Goal: Complete application form

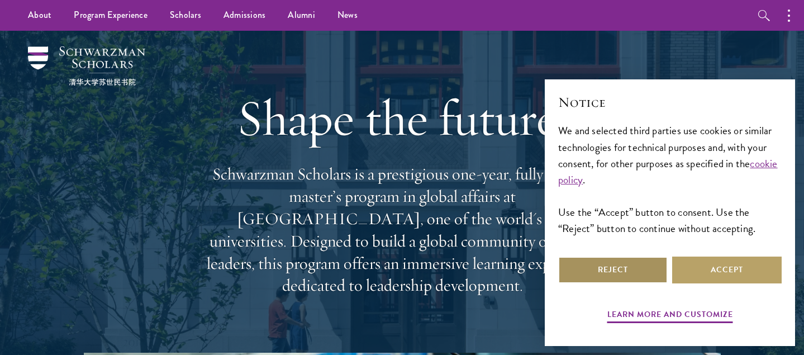
click at [620, 276] on button "Reject" at bounding box center [613, 269] width 110 height 27
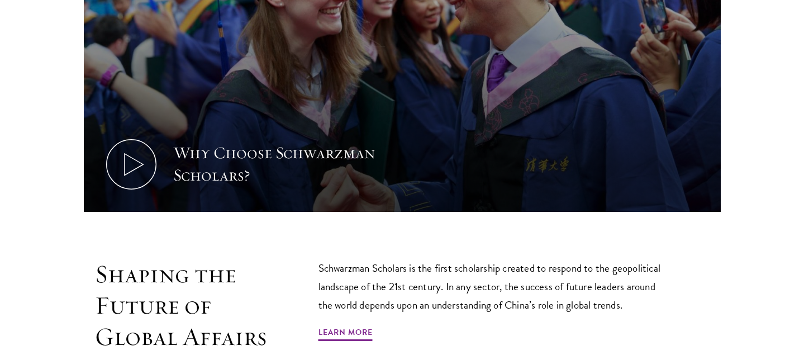
scroll to position [514, 0]
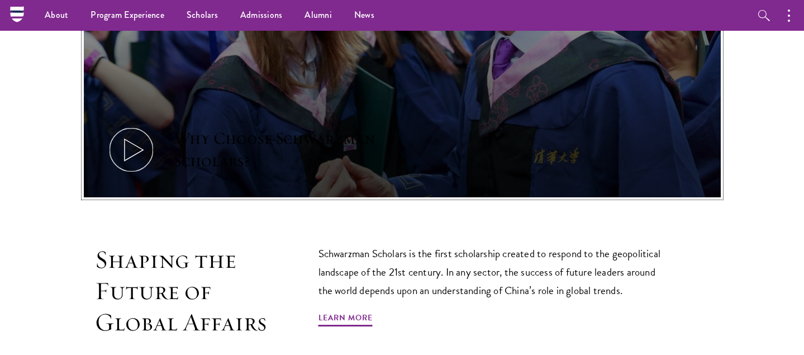
click at [119, 125] on icon at bounding box center [131, 150] width 50 height 50
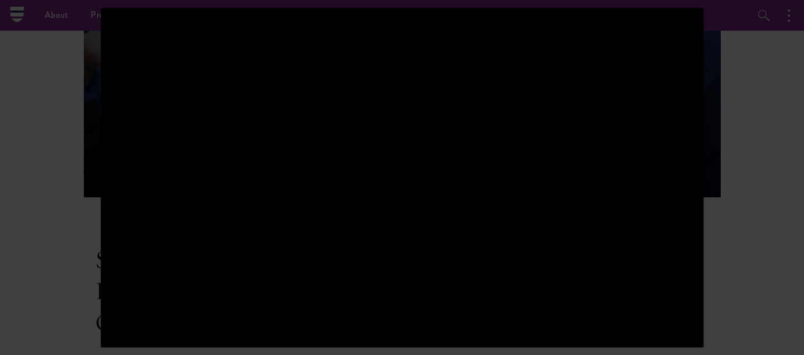
click at [717, 196] on div at bounding box center [402, 177] width 804 height 355
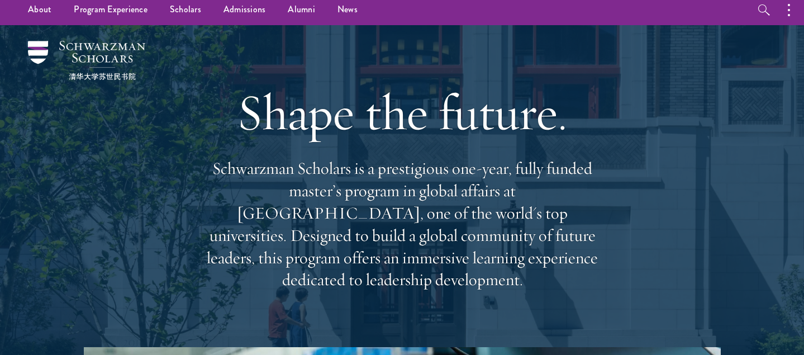
scroll to position [5, 0]
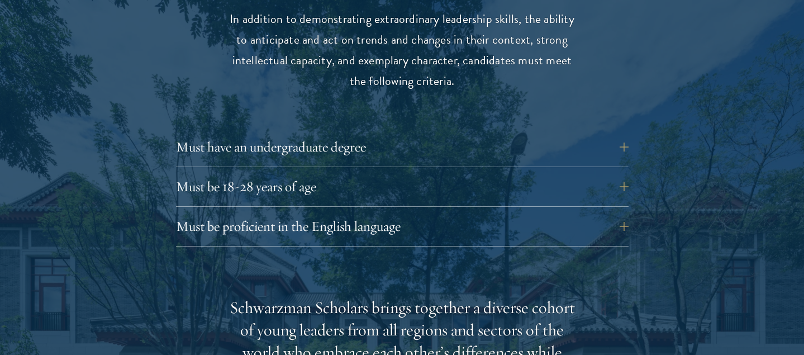
scroll to position [1528, 0]
click at [363, 134] on button "Must have an undergraduate degree" at bounding box center [410, 145] width 453 height 27
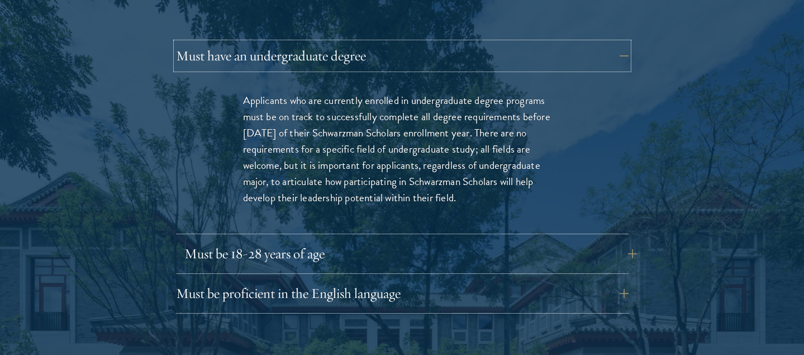
scroll to position [1622, 0]
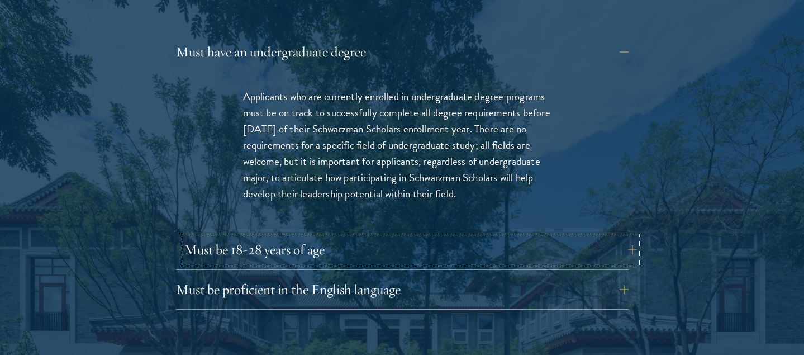
click at [389, 236] on button "Must be 18-28 years of age" at bounding box center [410, 249] width 453 height 27
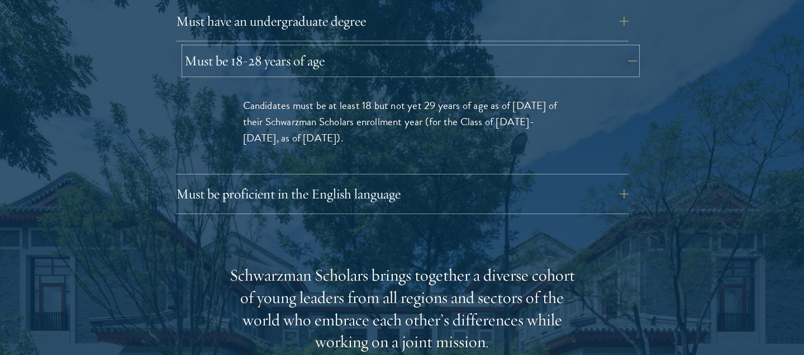
scroll to position [1658, 0]
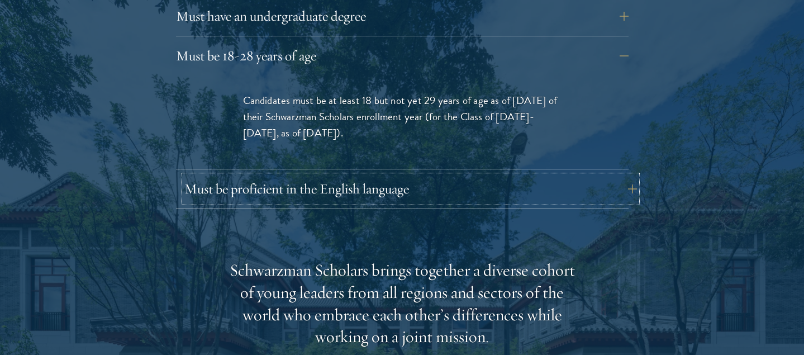
click at [408, 175] on button "Must be proficient in the English language" at bounding box center [410, 188] width 453 height 27
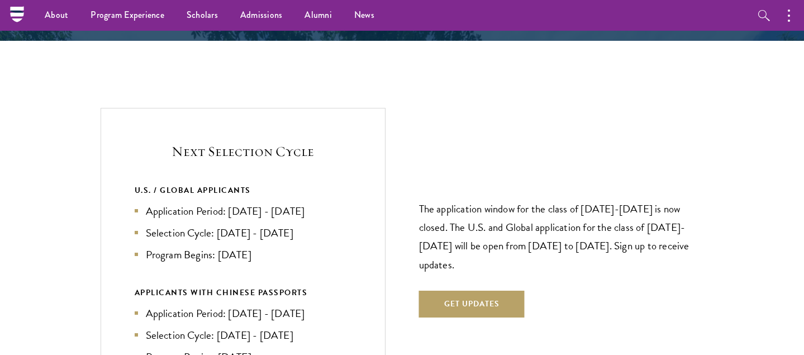
scroll to position [2614, 0]
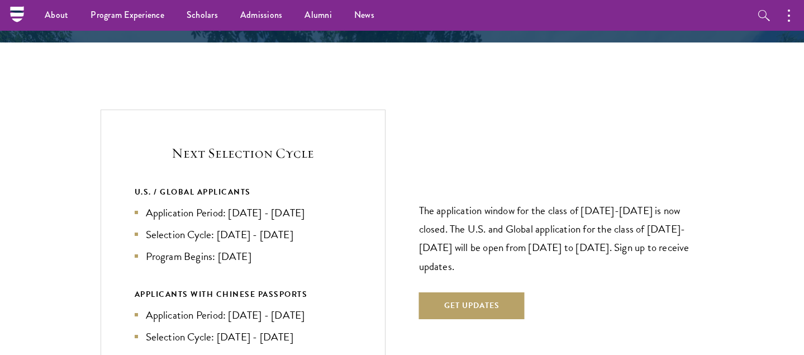
click at [259, 248] on li "Program Begins: [DATE]" at bounding box center [243, 256] width 217 height 16
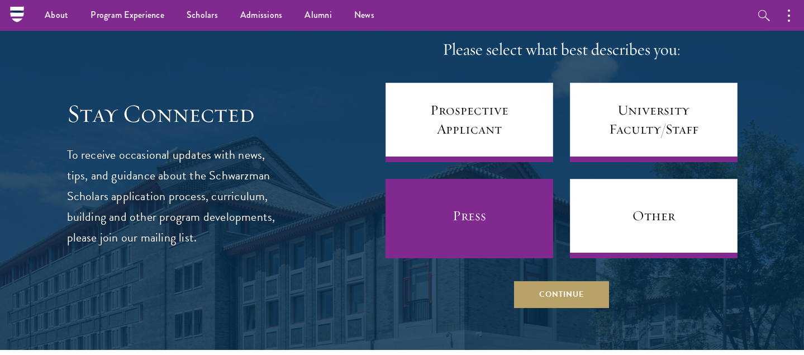
scroll to position [4694, 0]
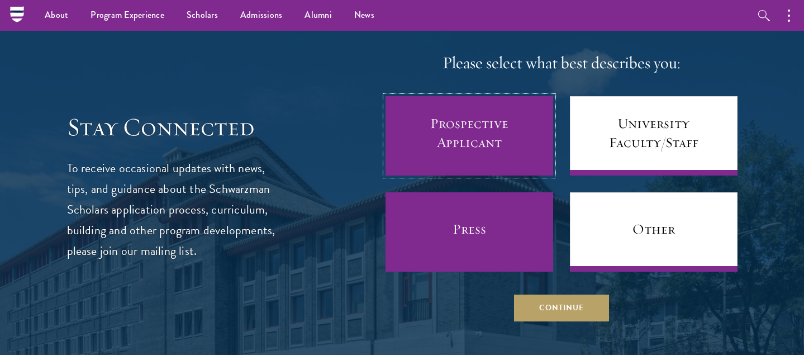
click at [492, 96] on link "Prospective Applicant" at bounding box center [470, 135] width 168 height 79
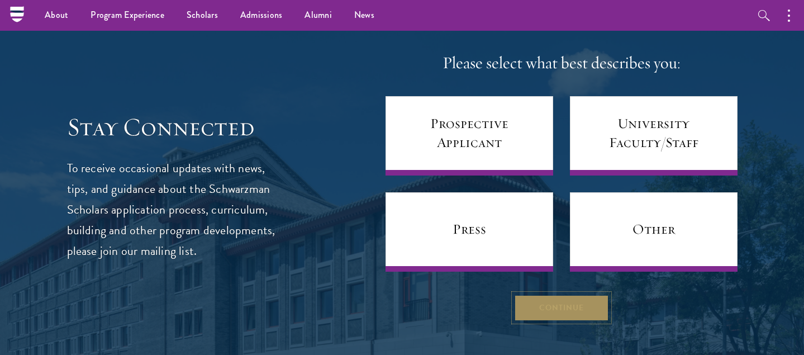
click at [541, 294] on button "Continue" at bounding box center [561, 307] width 95 height 27
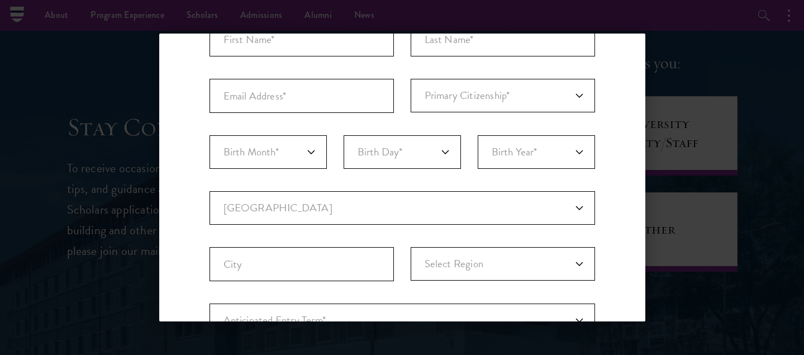
scroll to position [0, 0]
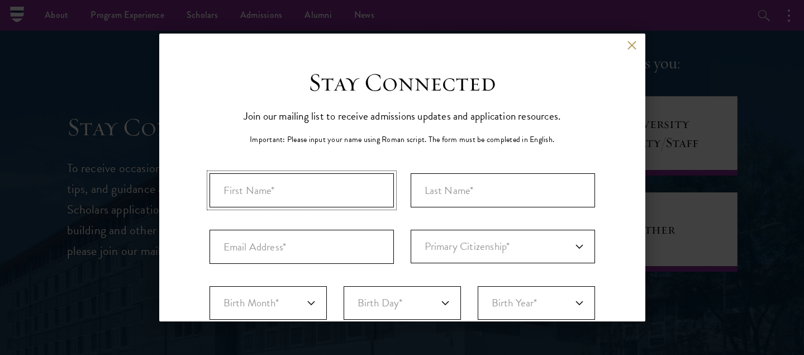
click at [331, 192] on input "First Name*" at bounding box center [302, 190] width 184 height 34
type input "[PERSON_NAME]"
type input "[EMAIL_ADDRESS][DOMAIN_NAME]"
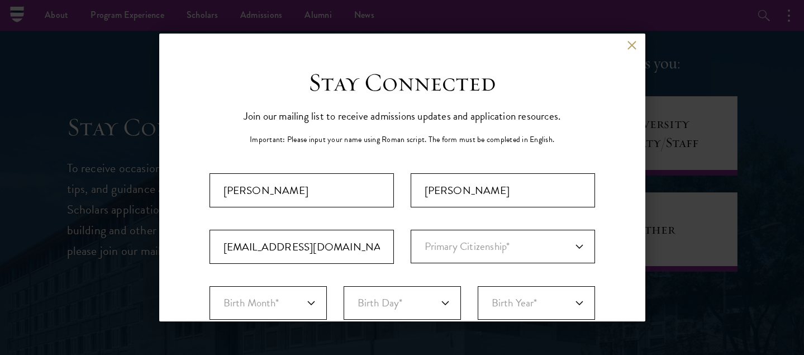
select select "UK"
type input "[GEOGRAPHIC_DATA]"
select select
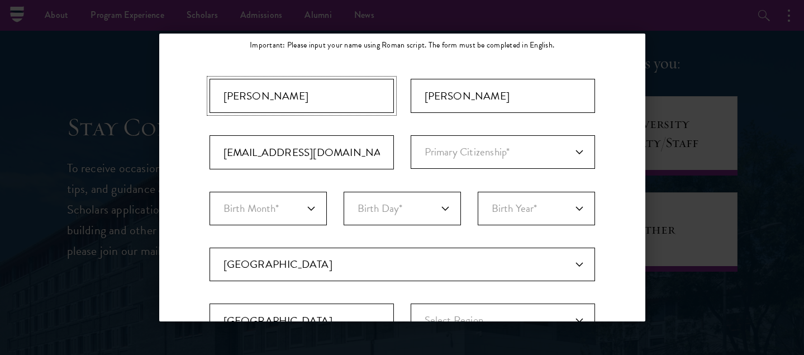
scroll to position [97, 0]
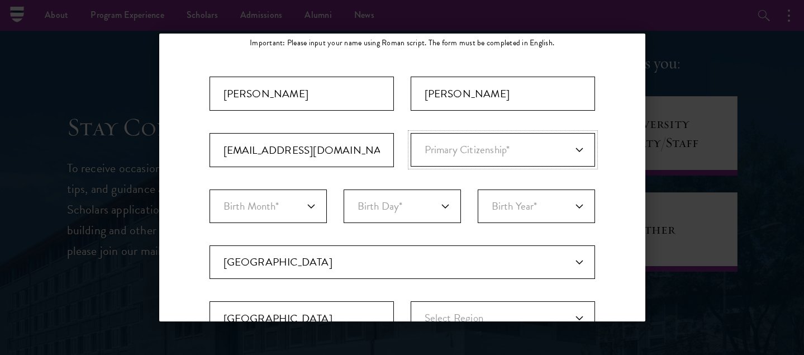
click at [454, 150] on select "Primary Citizenship* [GEOGRAPHIC_DATA] [DEMOGRAPHIC_DATA] [DEMOGRAPHIC_DATA] [D…" at bounding box center [503, 150] width 184 height 34
select select "VM"
click at [411, 133] on select "Primary Citizenship* [GEOGRAPHIC_DATA] [DEMOGRAPHIC_DATA] [DEMOGRAPHIC_DATA] [D…" at bounding box center [503, 150] width 184 height 34
click at [295, 207] on select "Birth Month* January February March April May June July August September Octobe…" at bounding box center [268, 206] width 117 height 34
select select "12"
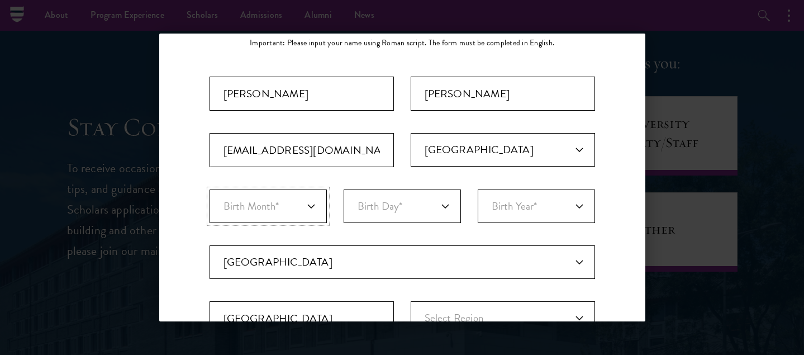
click at [210, 189] on select "Birth Month* January February March April May June July August September Octobe…" at bounding box center [268, 206] width 117 height 34
click at [368, 220] on select "Birth Day* 1 2 3 4 5 6 7 8 9 10 11 12 13 14 15 16 17 18 19 20 21 22 23 24 25 26…" at bounding box center [402, 206] width 117 height 34
select select "01"
click at [344, 189] on select "Birth Day* 1 2 3 4 5 6 7 8 9 10 11 12 13 14 15 16 17 18 19 20 21 22 23 24 25 26…" at bounding box center [402, 206] width 117 height 34
click at [540, 189] on div "Important: The form must be completed in English. [GEOGRAPHIC_DATA][PERSON_NAME…" at bounding box center [403, 294] width 386 height 434
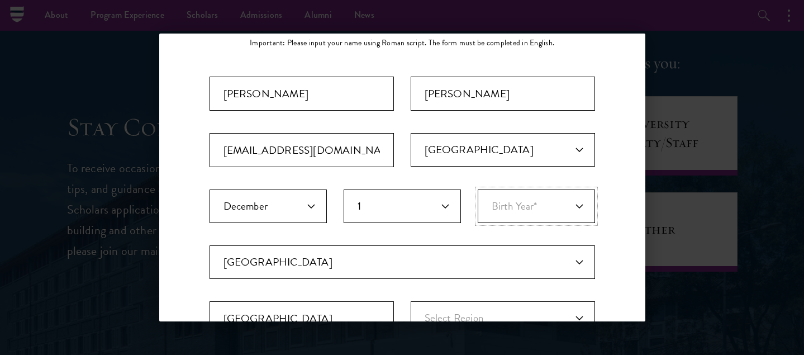
click at [534, 215] on select "Birth Year* [DEMOGRAPHIC_DATA] [DEMOGRAPHIC_DATA] [DEMOGRAPHIC_DATA] [DEMOGRAPH…" at bounding box center [536, 206] width 117 height 34
select select "2005"
click at [478, 189] on select "Birth Year* [DEMOGRAPHIC_DATA] [DEMOGRAPHIC_DATA] [DEMOGRAPHIC_DATA] [DEMOGRAPH…" at bounding box center [536, 206] width 117 height 34
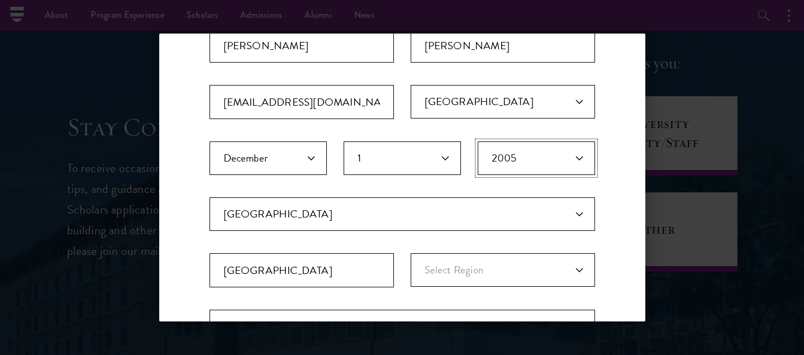
scroll to position [158, 0]
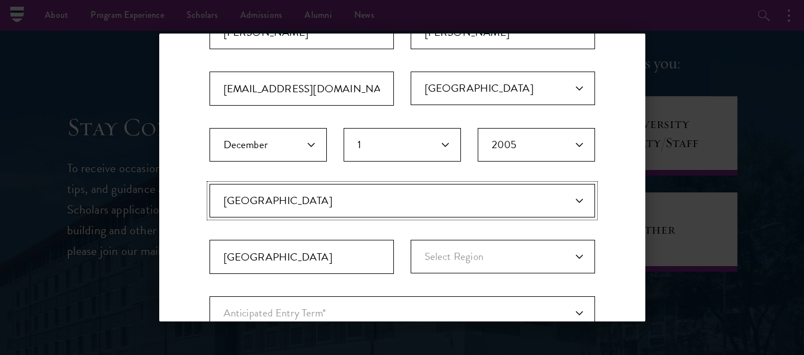
click at [508, 203] on select "Current Country [GEOGRAPHIC_DATA] [GEOGRAPHIC_DATA] [GEOGRAPHIC_DATA] [GEOGRAPH…" at bounding box center [403, 201] width 386 height 34
click at [210, 184] on select "Current Country [GEOGRAPHIC_DATA] [GEOGRAPHIC_DATA] [GEOGRAPHIC_DATA] [GEOGRAPH…" at bounding box center [403, 201] width 386 height 34
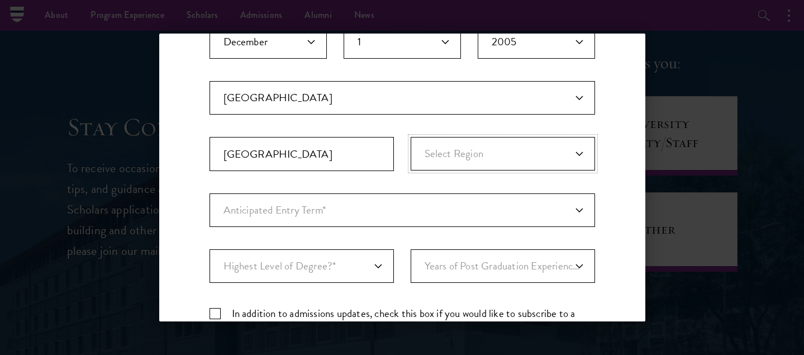
click at [495, 151] on select "Select Region [GEOGRAPHIC_DATA] [GEOGRAPHIC_DATA] and [GEOGRAPHIC_DATA] [GEOGRA…" at bounding box center [503, 154] width 184 height 34
select select "[GEOGRAPHIC_DATA]"
click at [411, 137] on select "Select Region [GEOGRAPHIC_DATA] [GEOGRAPHIC_DATA] and [GEOGRAPHIC_DATA] [GEOGRA…" at bounding box center [503, 154] width 184 height 34
click at [480, 214] on select "Anticipated Entry Term* Just Exploring" at bounding box center [403, 210] width 386 height 34
select select "a6790467-ebe7-4045-a56a-66c1cae98076"
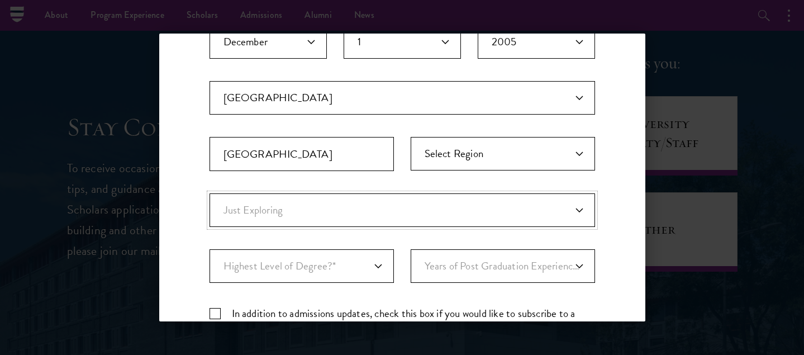
click at [210, 193] on select "Anticipated Entry Term* Just Exploring" at bounding box center [403, 210] width 386 height 34
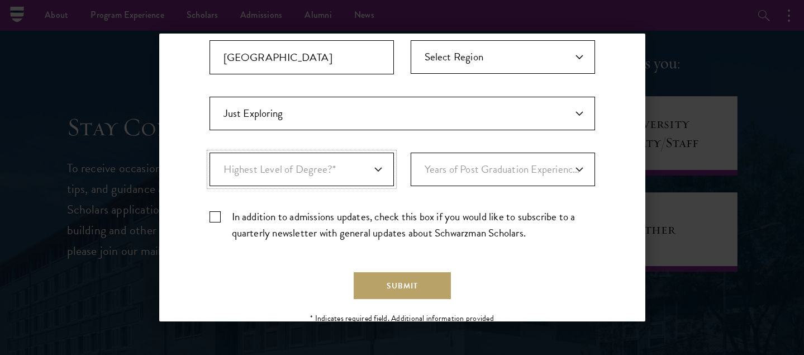
click at [325, 159] on select "Highest Level of Degree?* PHD Bachelor's Master's Current Undergraduate Student" at bounding box center [302, 170] width 184 height 34
select select "baef124f-e103-44b1-8ca6-5d0669438e44"
click at [210, 153] on select "Highest Level of Degree?* PHD Bachelor's Master's Current Undergraduate Student" at bounding box center [302, 170] width 184 height 34
click at [432, 171] on select "Years of Post Graduation Experience?* 1 2 3 4 5 6 7 8 9 10" at bounding box center [503, 170] width 184 height 34
select select "1"
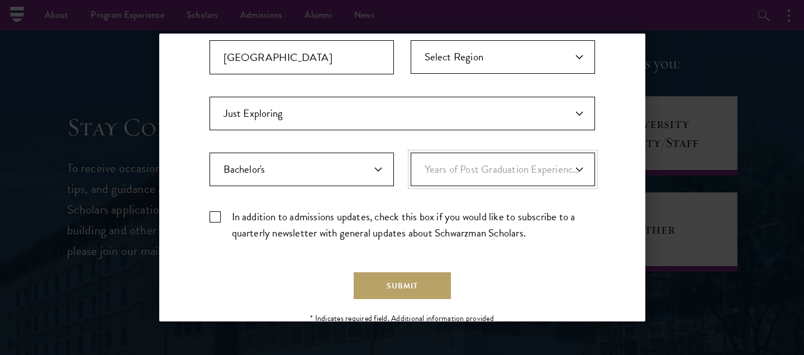
click at [411, 153] on select "Years of Post Graduation Experience?* 1 2 3 4 5 6 7 8 9 10" at bounding box center [503, 170] width 184 height 34
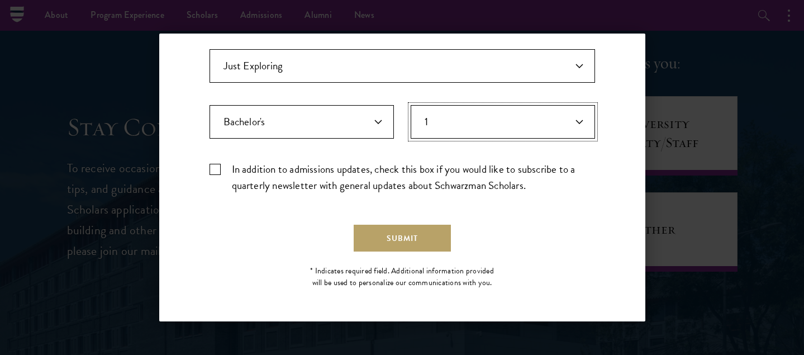
scroll to position [403, 0]
